Goal: Task Accomplishment & Management: Use online tool/utility

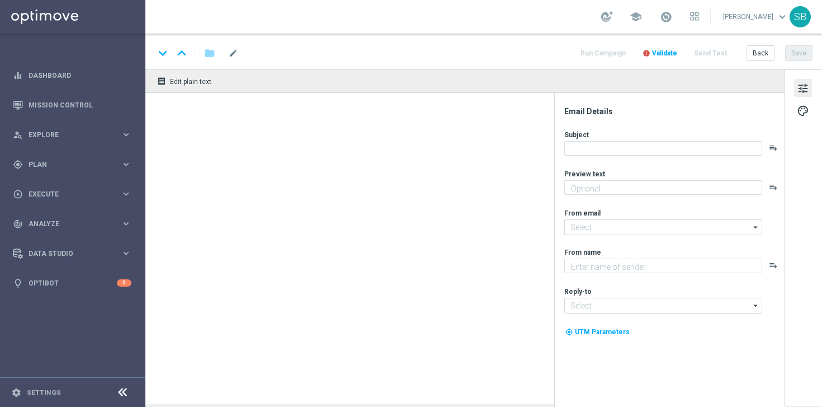
type textarea "Só hoje: leve 3 bilhetes pagando apenas 2!"
type textarea "[DOMAIN_NAME]"
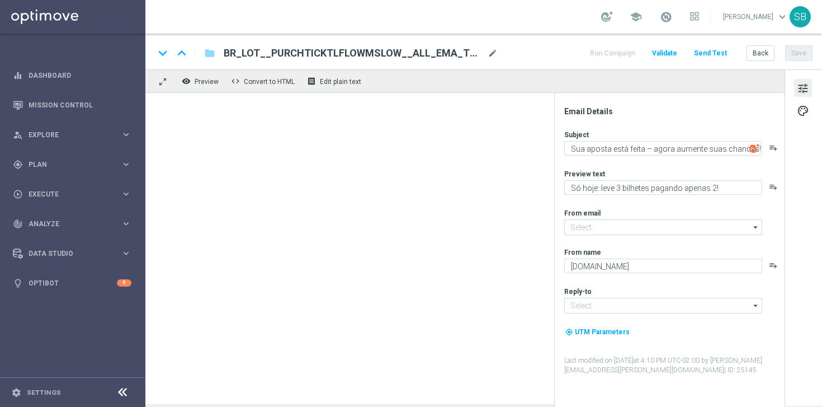
type input "[EMAIL_ADDRESS][DOMAIN_NAME]"
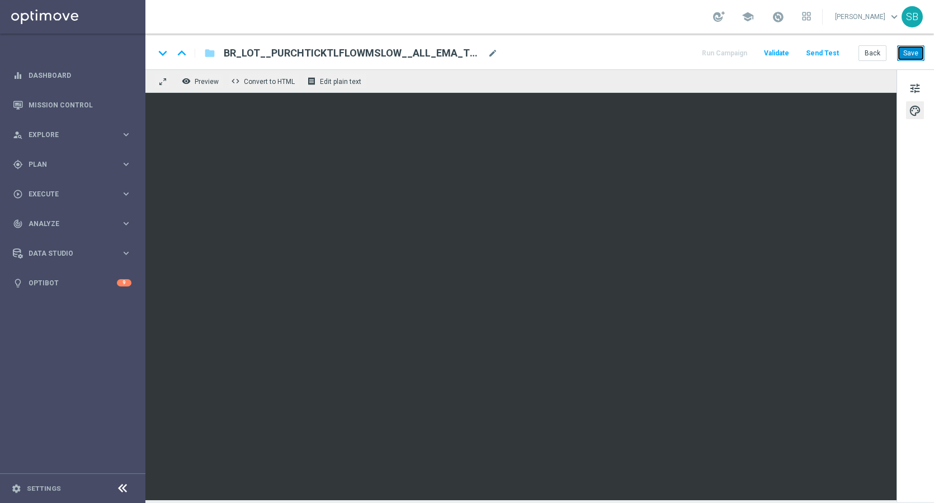
click at [822, 49] on button "Save" at bounding box center [910, 53] width 27 height 16
click at [822, 54] on button "Save" at bounding box center [910, 53] width 27 height 16
click at [820, 55] on button "Send Test" at bounding box center [822, 53] width 36 height 15
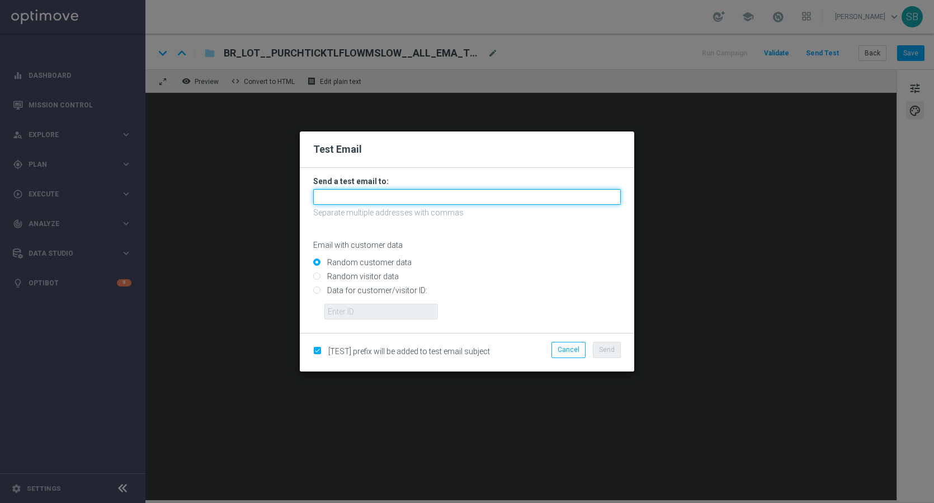
click at [333, 203] on input "text" at bounding box center [467, 197] width 308 height 16
drag, startPoint x: 375, startPoint y: 195, endPoint x: 386, endPoint y: 200, distance: 12.8
click at [386, 200] on input "[PERSON_NAME][EMAIL_ADDRESS][PERSON_NAME][DOMAIN_NAME]" at bounding box center [467, 197] width 308 height 16
type input "[PERSON_NAME][EMAIL_ADDRESS][PERSON_NAME][DOMAIN_NAME]"
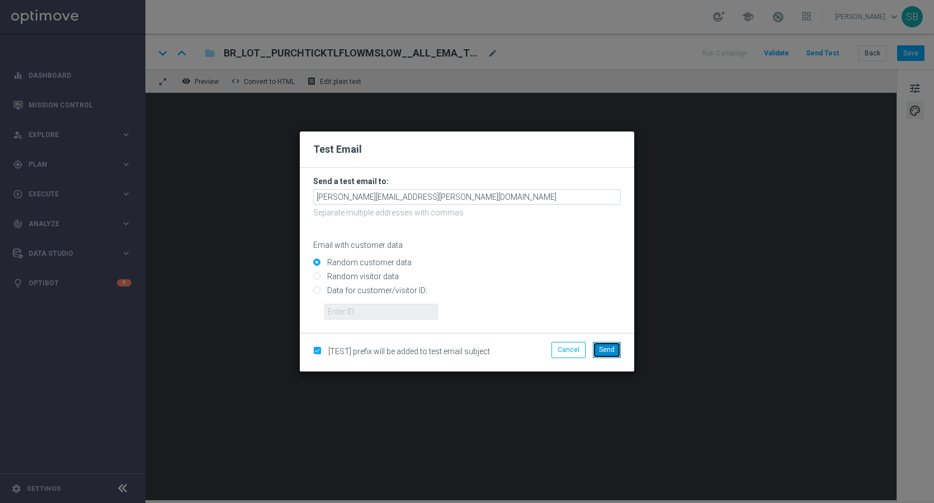
click at [606, 350] on span "Send" at bounding box center [607, 350] width 16 height 8
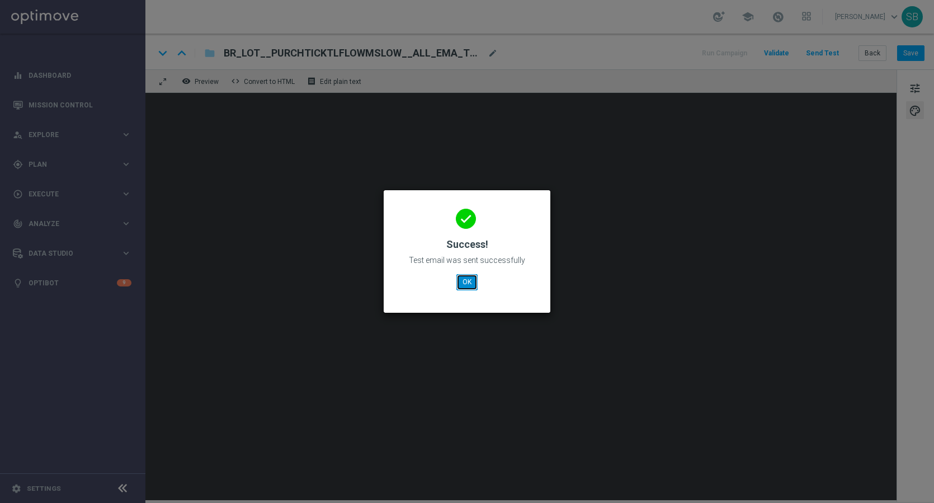
click at [466, 287] on button "OK" at bounding box center [466, 282] width 21 height 16
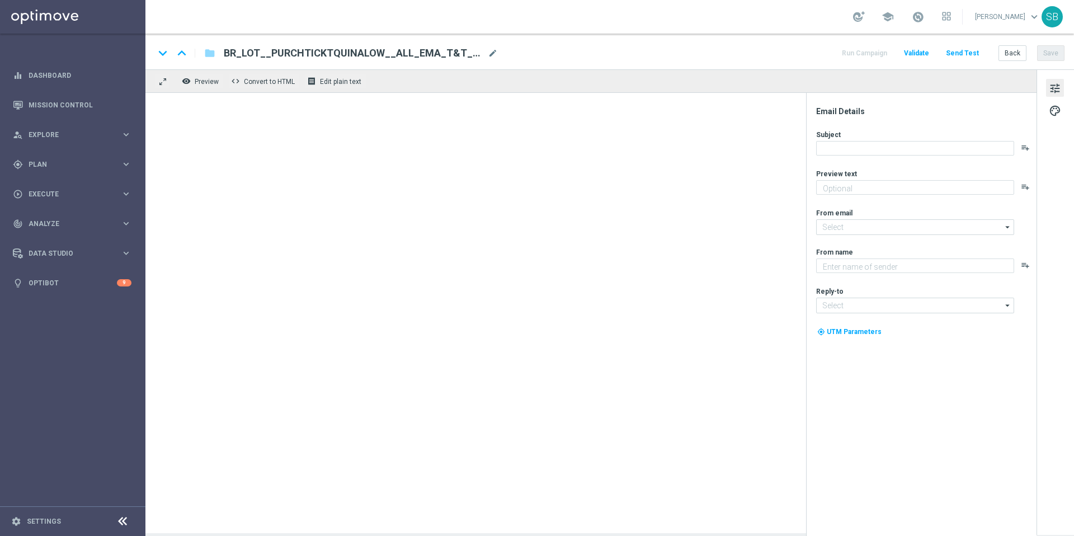
type textarea "Só hoje: leve 3 bilhetes pagando apenas 2!"
type textarea "[DOMAIN_NAME]"
type input "[EMAIL_ADDRESS][DOMAIN_NAME]"
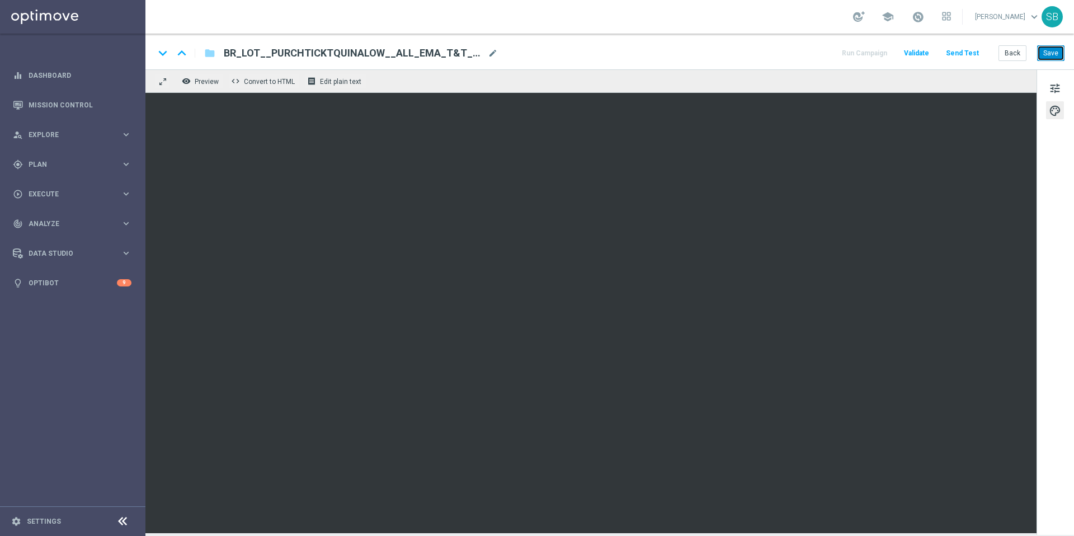
click at [1049, 50] on button "Save" at bounding box center [1050, 53] width 27 height 16
click at [1046, 57] on button "Save" at bounding box center [1050, 53] width 27 height 16
click at [965, 54] on button "Send Test" at bounding box center [962, 53] width 36 height 15
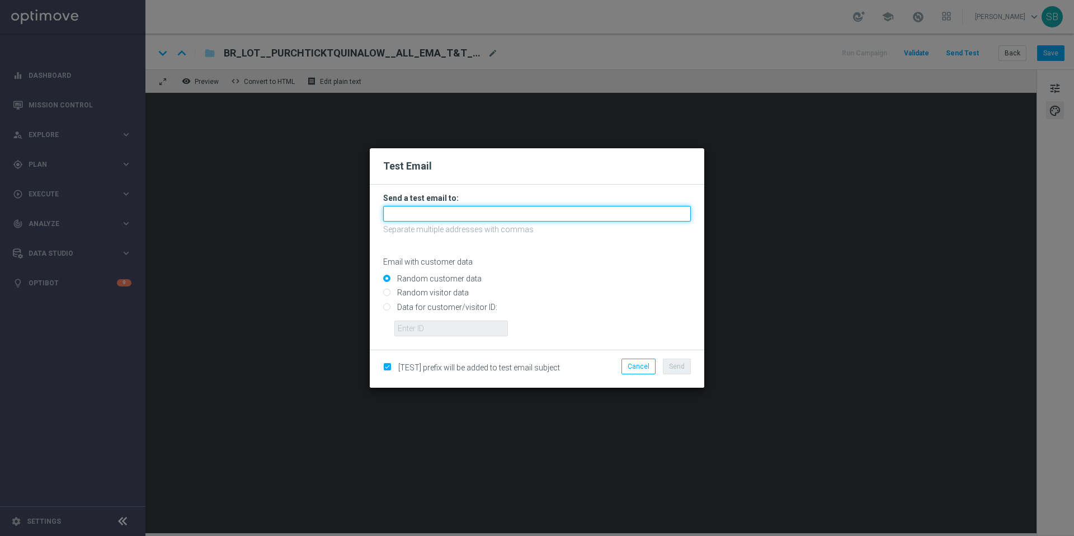
click at [419, 217] on input "text" at bounding box center [537, 214] width 308 height 16
click at [457, 214] on input "[PERSON_NAME][EMAIL_ADDRESS][PERSON_NAME][DOMAIN_NAME]" at bounding box center [537, 214] width 308 height 16
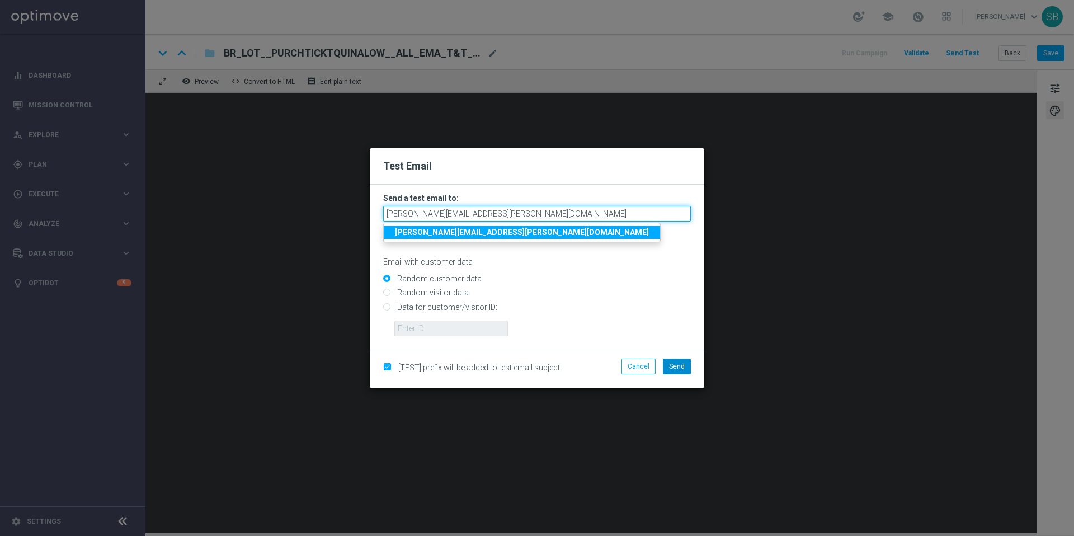
type input "[PERSON_NAME][EMAIL_ADDRESS][PERSON_NAME][DOMAIN_NAME]"
click at [685, 368] on button "Send" at bounding box center [677, 367] width 28 height 16
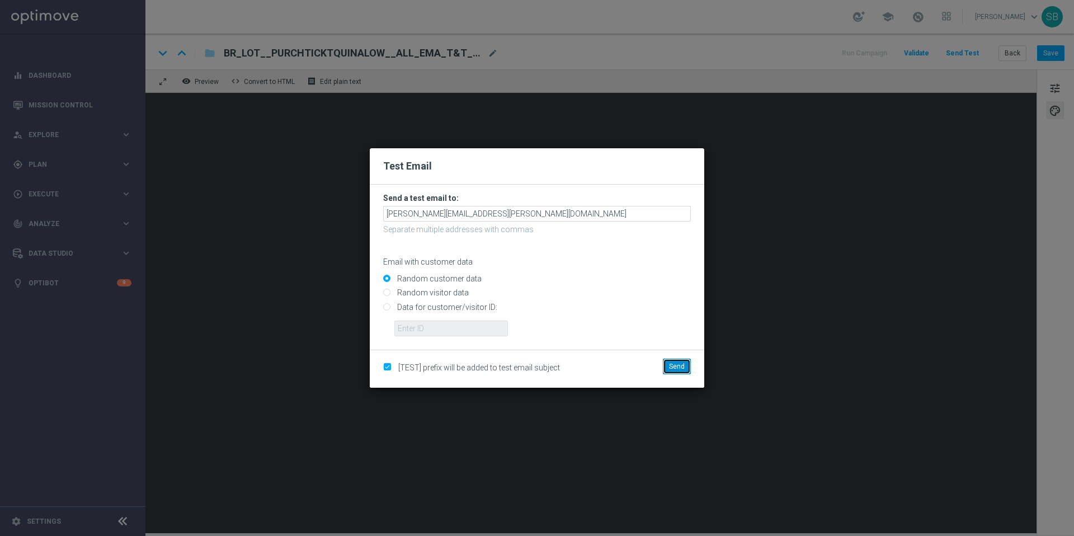
click at [686, 367] on button "Send" at bounding box center [677, 367] width 28 height 16
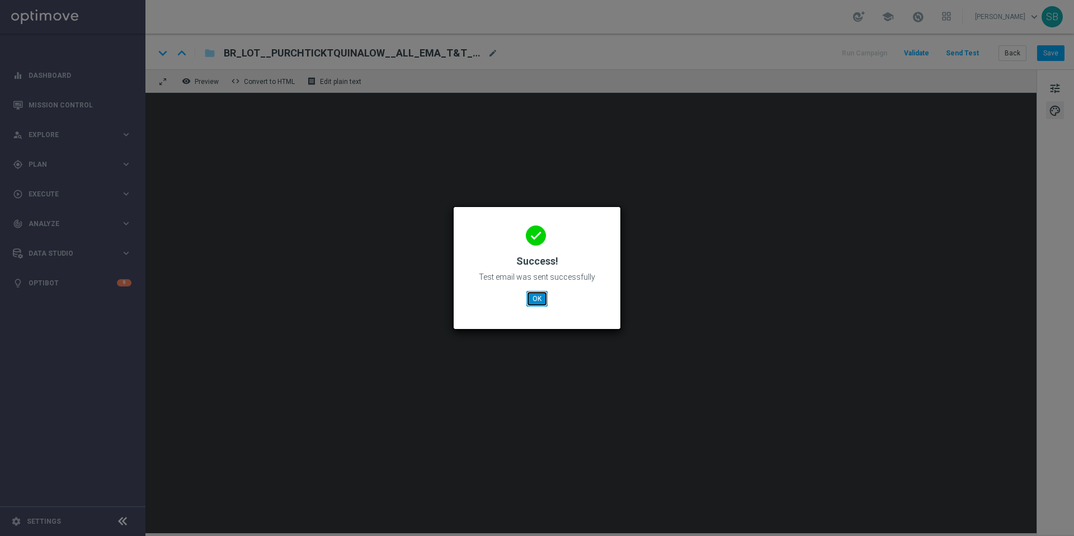
click at [536, 300] on button "OK" at bounding box center [536, 299] width 21 height 16
click at [535, 302] on button "OK" at bounding box center [536, 299] width 21 height 16
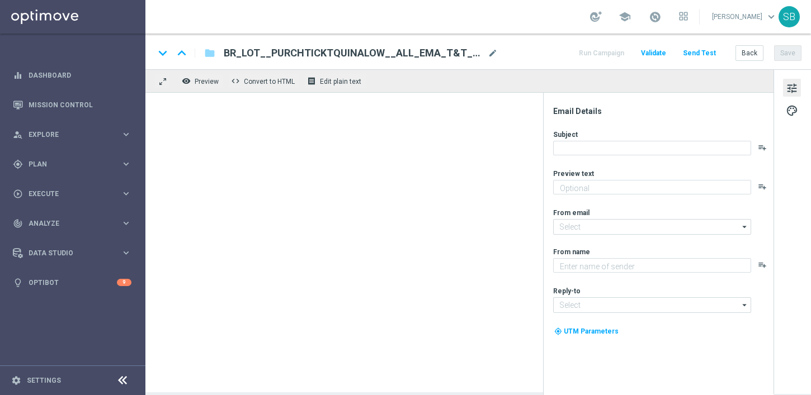
type textarea "Só hoje: leve 3 bilhetes pagando apenas 2!"
type textarea "[DOMAIN_NAME]"
type input "[EMAIL_ADDRESS][DOMAIN_NAME]"
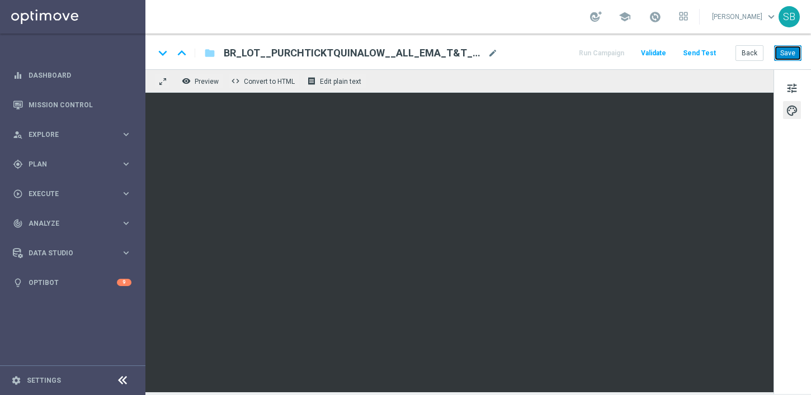
click at [789, 50] on button "Save" at bounding box center [787, 53] width 27 height 16
click at [690, 56] on button "Send Test" at bounding box center [699, 53] width 36 height 15
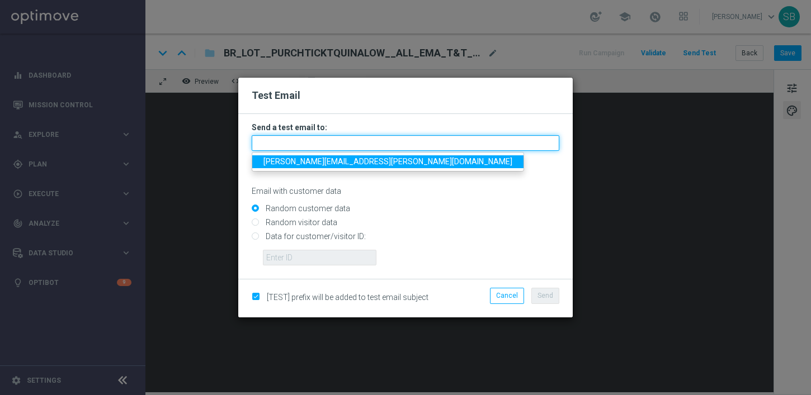
click at [327, 140] on input "text" at bounding box center [406, 143] width 308 height 16
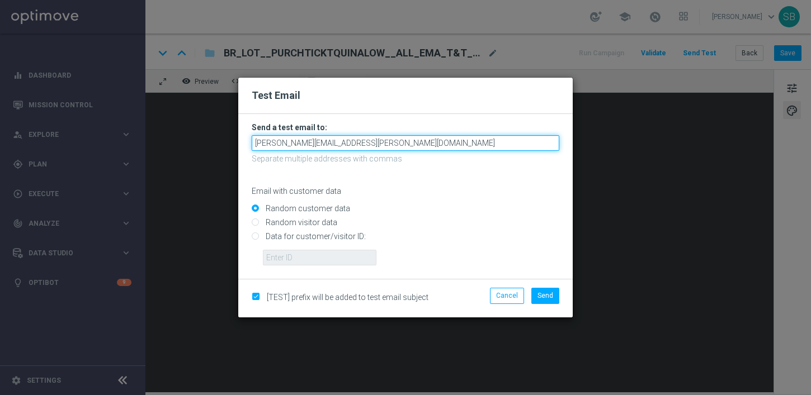
drag, startPoint x: 323, startPoint y: 146, endPoint x: 313, endPoint y: 144, distance: 10.8
click at [313, 144] on input "[PERSON_NAME][EMAIL_ADDRESS][PERSON_NAME][DOMAIN_NAME]" at bounding box center [406, 143] width 308 height 16
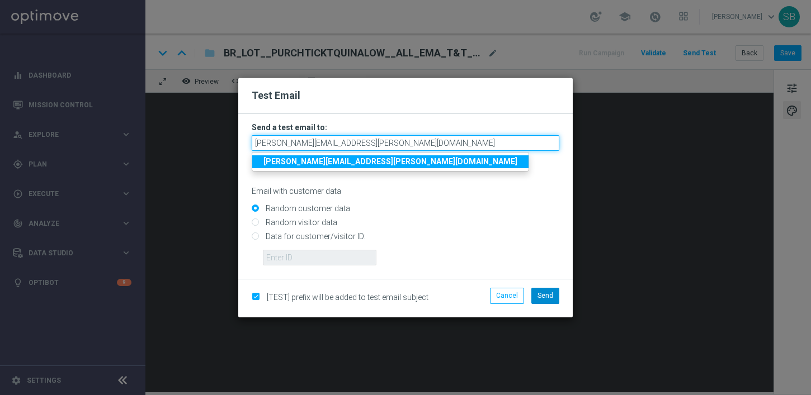
type input "[PERSON_NAME][EMAIL_ADDRESS][PERSON_NAME][DOMAIN_NAME]"
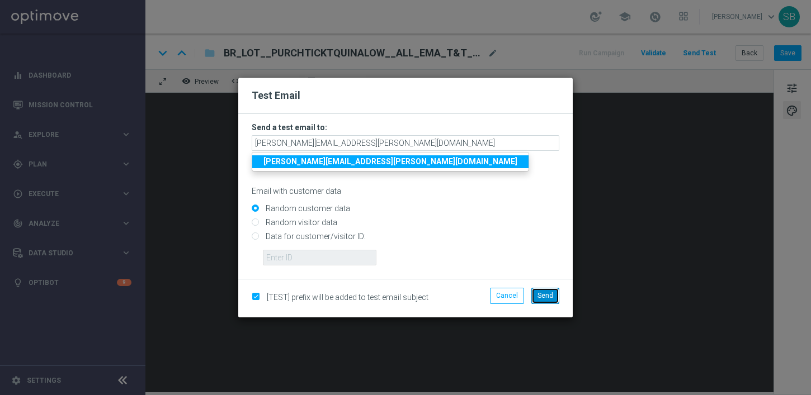
click at [537, 295] on span "Send" at bounding box center [545, 296] width 16 height 8
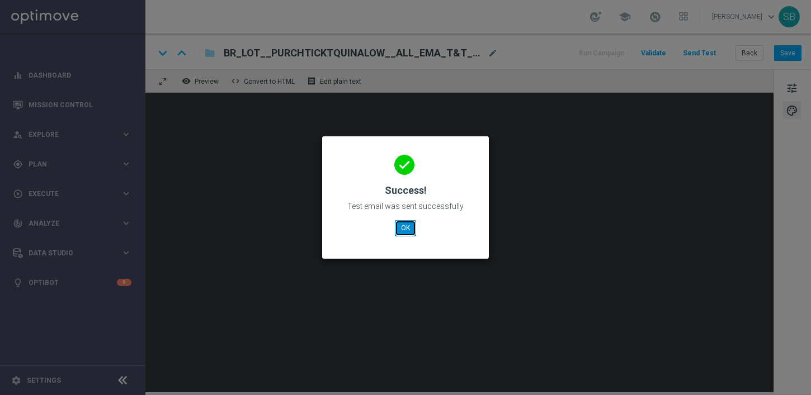
click at [407, 234] on button "OK" at bounding box center [405, 228] width 21 height 16
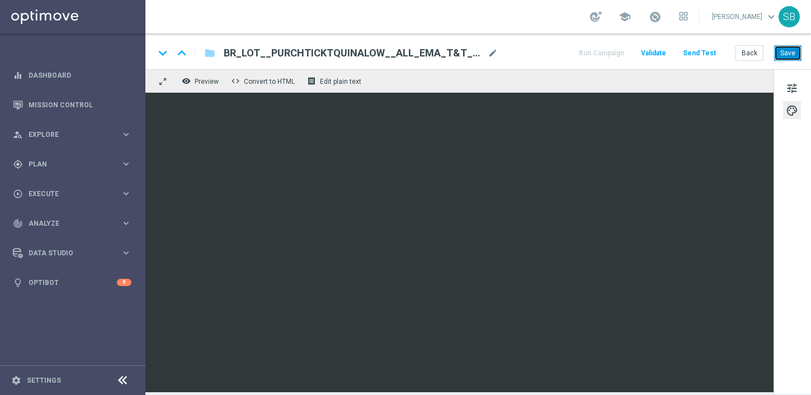
click at [781, 51] on button "Save" at bounding box center [787, 53] width 27 height 16
click at [699, 55] on button "Send Test" at bounding box center [699, 53] width 36 height 15
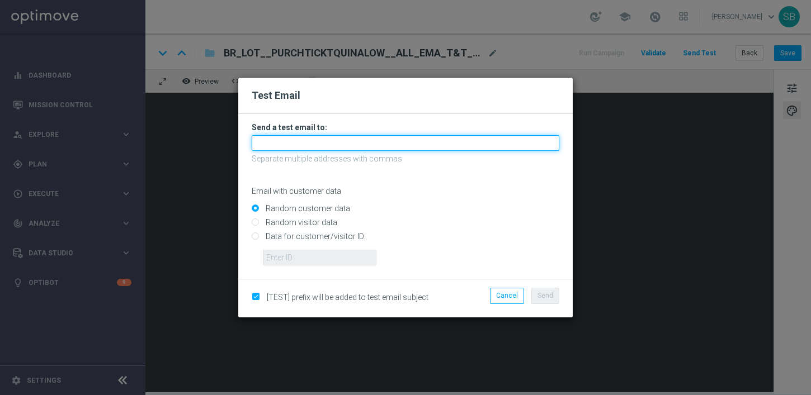
click at [278, 142] on input "text" at bounding box center [406, 143] width 308 height 16
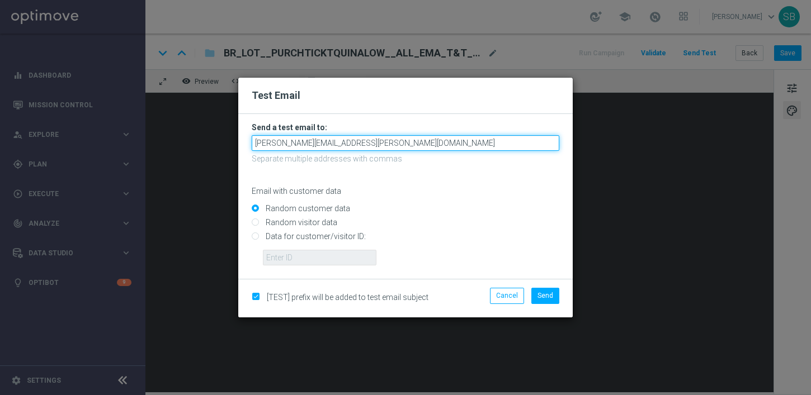
drag, startPoint x: 322, startPoint y: 144, endPoint x: 312, endPoint y: 143, distance: 10.1
click at [312, 143] on input "[PERSON_NAME][EMAIL_ADDRESS][PERSON_NAME][DOMAIN_NAME]" at bounding box center [406, 143] width 308 height 16
click at [316, 144] on input "stephen.bramleyk@lottoland.com" at bounding box center [406, 143] width 308 height 16
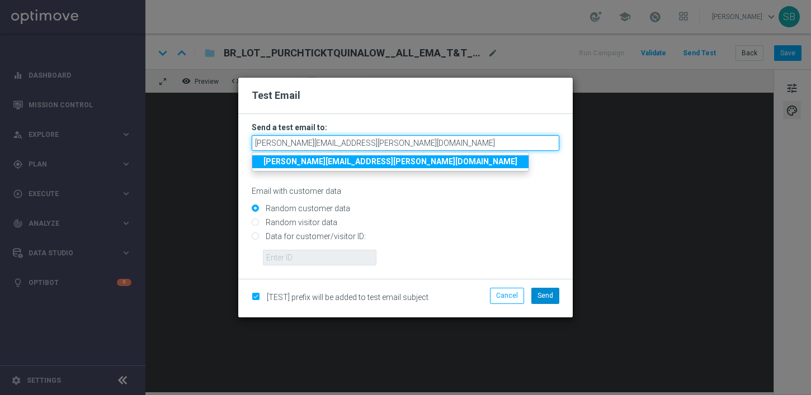
type input "[PERSON_NAME][EMAIL_ADDRESS][PERSON_NAME][DOMAIN_NAME]"
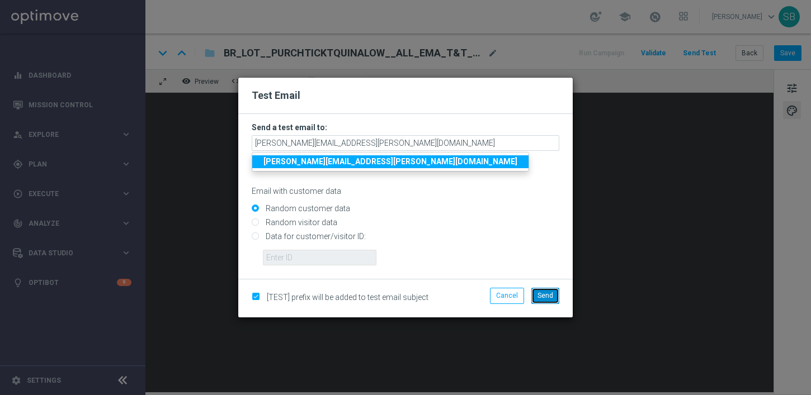
click at [557, 298] on button "Send" at bounding box center [545, 296] width 28 height 16
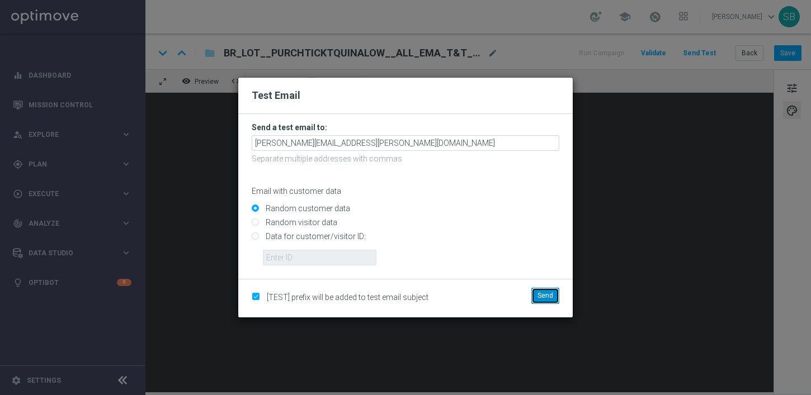
click at [557, 298] on button "Send" at bounding box center [545, 296] width 28 height 16
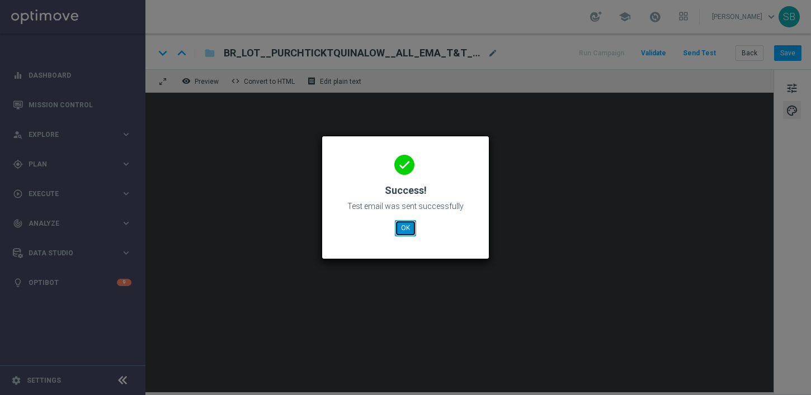
click at [405, 229] on button "OK" at bounding box center [405, 228] width 21 height 16
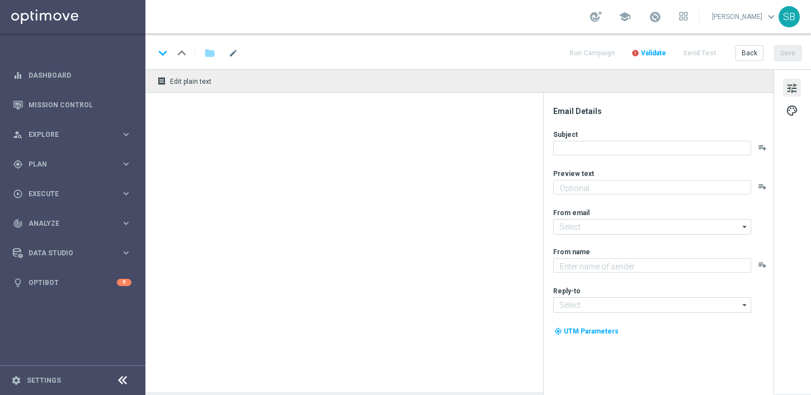
type textarea "Só hoje: leve 3 bilhetes pagando apenas 2!"
type textarea "[DOMAIN_NAME]"
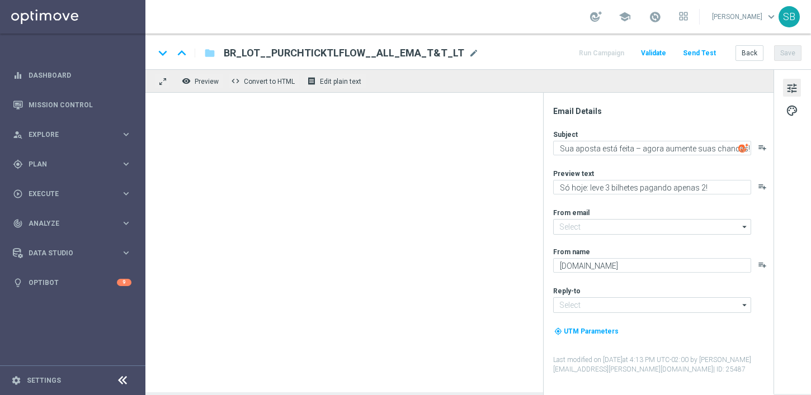
type input "[EMAIL_ADDRESS][DOMAIN_NAME]"
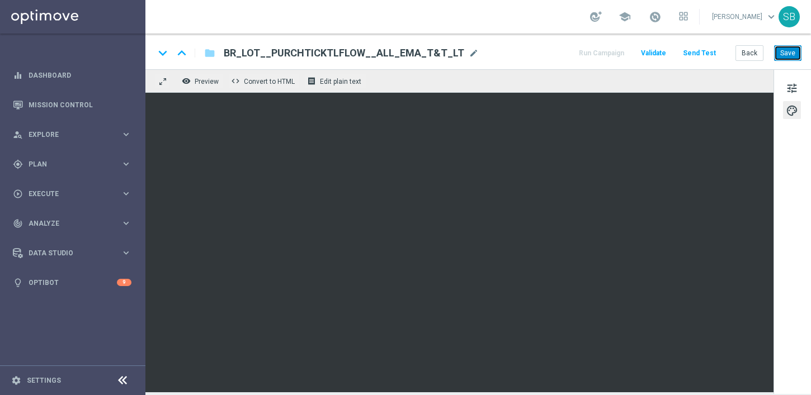
click at [788, 56] on button "Save" at bounding box center [787, 53] width 27 height 16
click at [704, 53] on button "Send Test" at bounding box center [699, 53] width 36 height 15
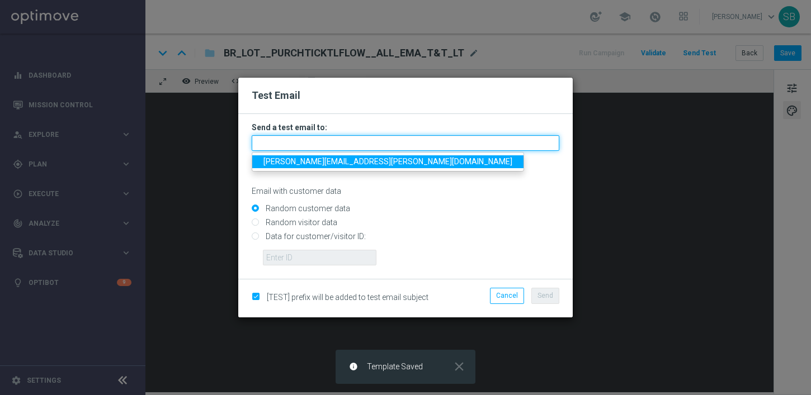
click at [312, 142] on input "text" at bounding box center [406, 143] width 308 height 16
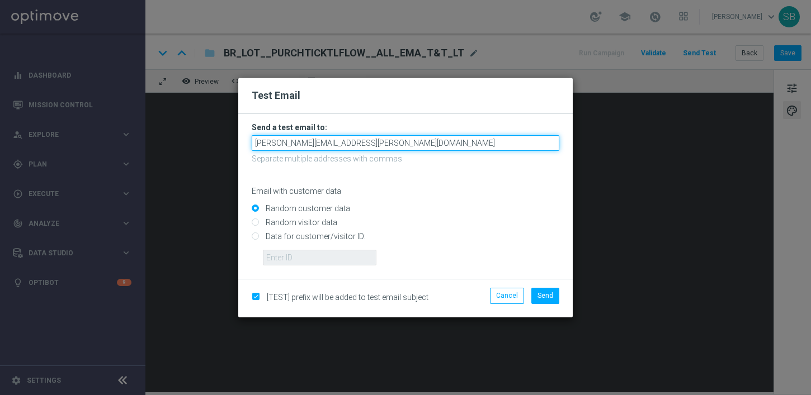
drag, startPoint x: 326, startPoint y: 144, endPoint x: 312, endPoint y: 143, distance: 14.0
click at [312, 143] on input "[PERSON_NAME][EMAIL_ADDRESS][PERSON_NAME][DOMAIN_NAME]" at bounding box center [406, 143] width 308 height 16
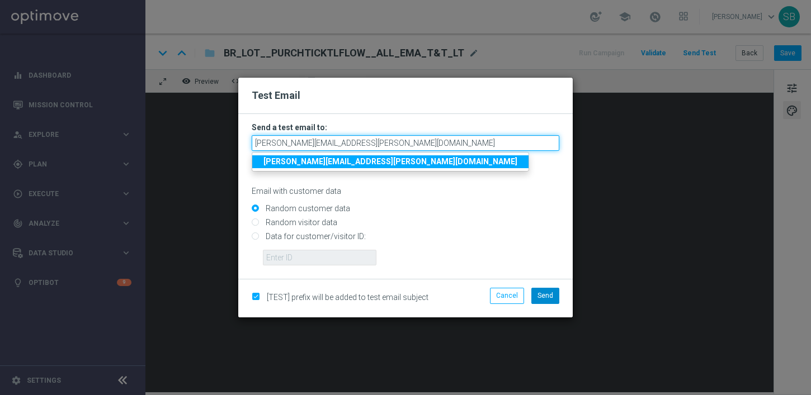
type input "[PERSON_NAME][EMAIL_ADDRESS][PERSON_NAME][DOMAIN_NAME]"
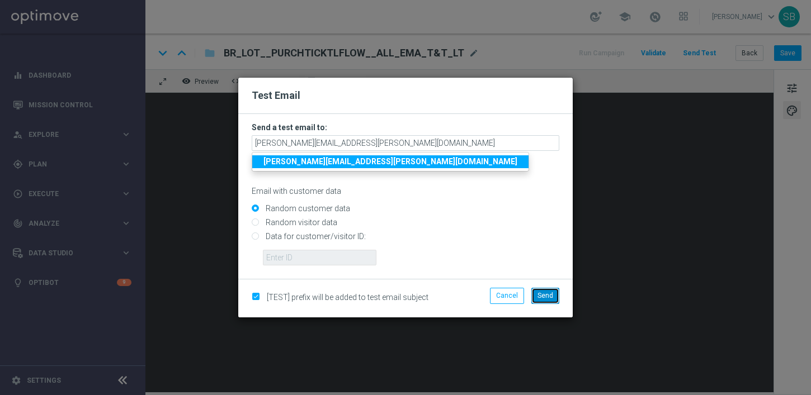
click at [548, 300] on button "Send" at bounding box center [545, 296] width 28 height 16
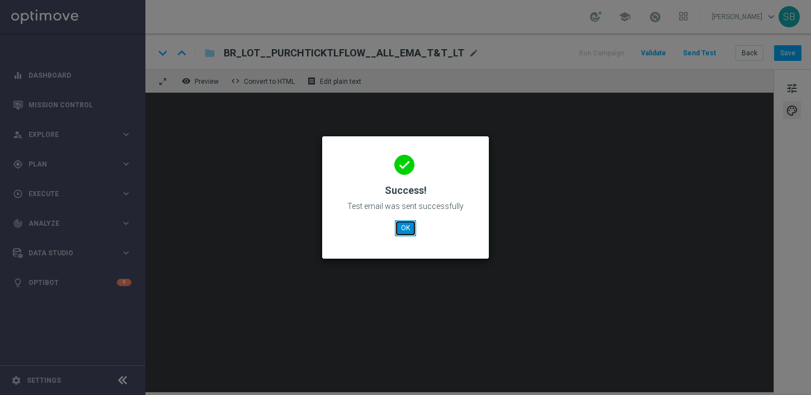
click at [411, 224] on button "OK" at bounding box center [405, 228] width 21 height 16
